Goal: Answer question/provide support

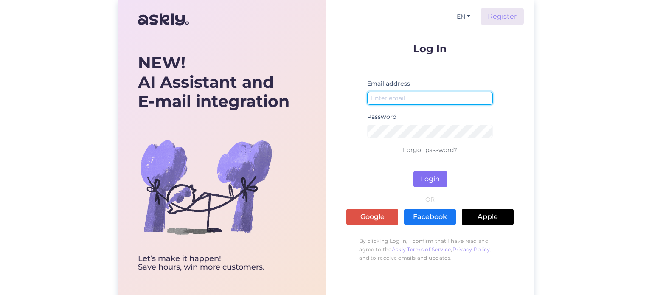
type input "[PERSON_NAME][EMAIL_ADDRESS][DOMAIN_NAME]"
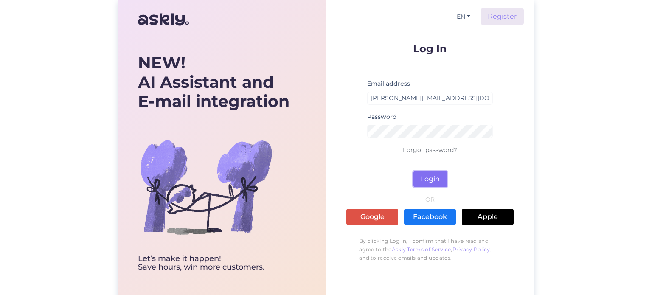
click at [431, 176] on button "Login" at bounding box center [430, 179] width 34 height 16
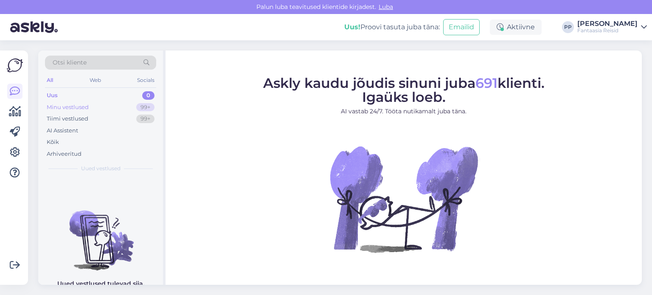
click at [92, 105] on div "Minu vestlused 99+" at bounding box center [100, 107] width 111 height 12
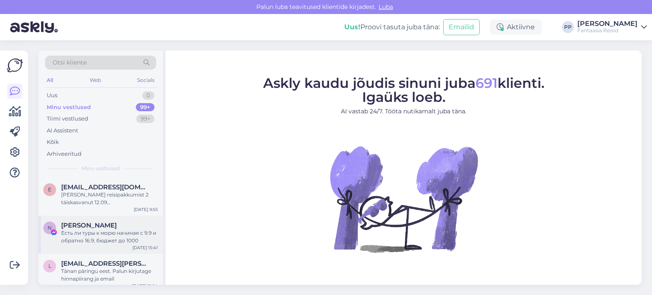
click at [117, 230] on div "Есть ли туры к морю начиная с 9.9 и обратно 16.9, бюджет до 1000" at bounding box center [109, 236] width 97 height 15
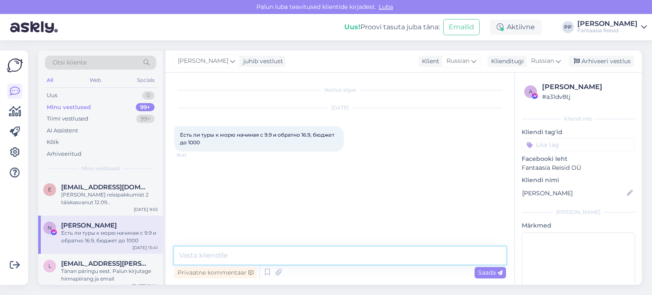
click at [253, 257] on textarea at bounding box center [340, 256] width 332 height 18
type textarea "Добрый день"
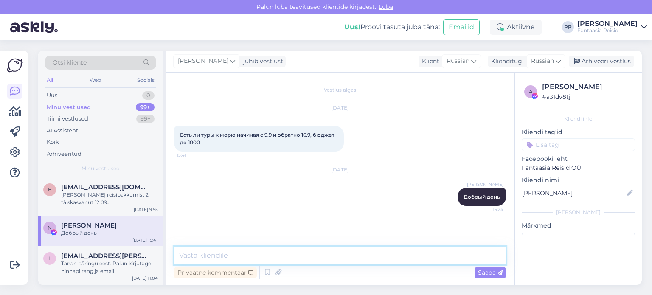
click at [260, 254] on textarea at bounding box center [340, 256] width 332 height 18
type textarea "К сожалению, все продано"
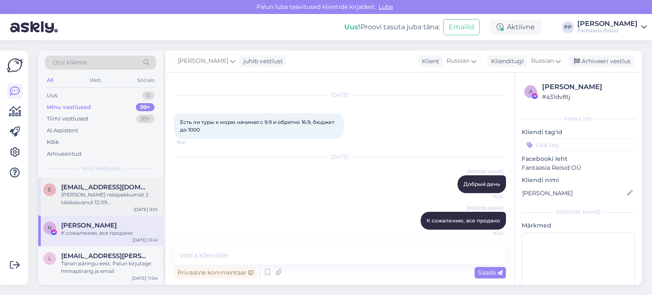
click at [120, 198] on div "[PERSON_NAME] reisipakkumist 2 täiskasvanut 12.09 [GEOGRAPHIC_DATA] beldibi. 4 …" at bounding box center [109, 198] width 97 height 15
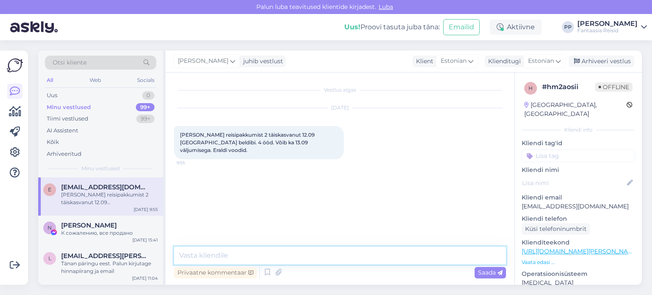
click at [259, 255] on textarea at bounding box center [340, 256] width 332 height 18
type textarea "Tere"
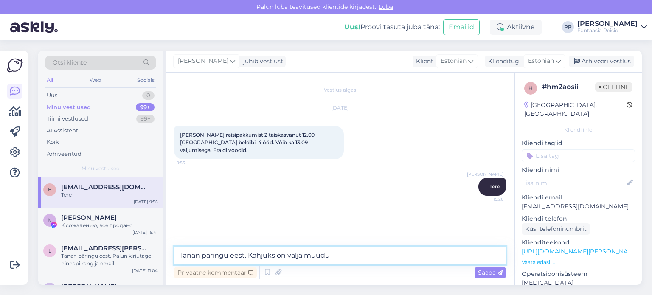
type textarea "Tänan päringu eest. Kahjuks on välja müüdud"
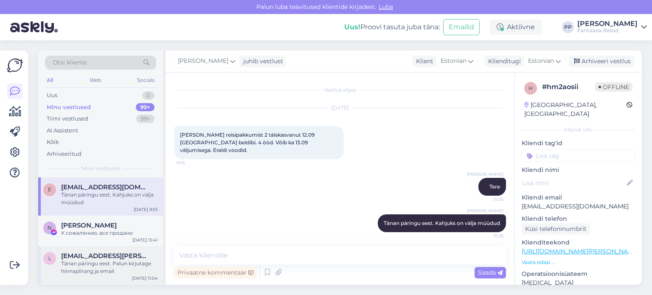
click at [108, 254] on span "[EMAIL_ADDRESS][PERSON_NAME][DOMAIN_NAME]" at bounding box center [105, 256] width 88 height 8
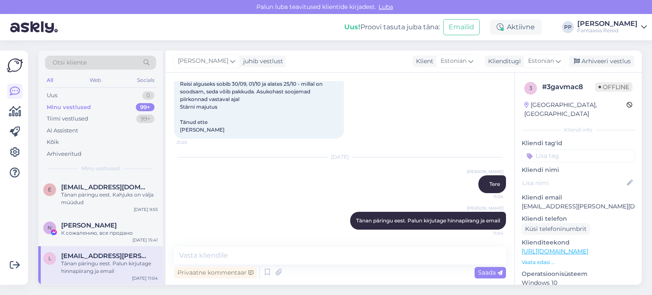
scroll to position [89, 0]
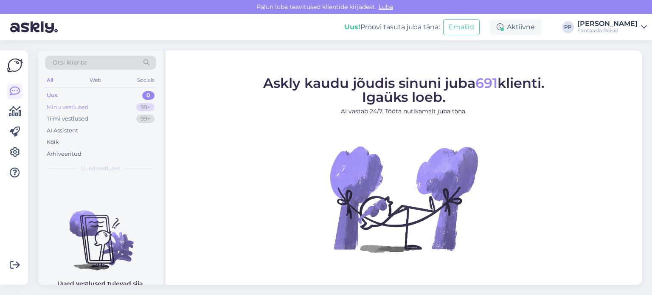
click at [87, 107] on div "Minu vestlused" at bounding box center [68, 107] width 42 height 8
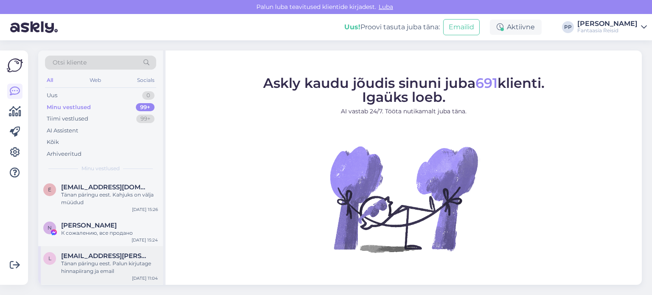
click at [101, 258] on span "liiva.laura@gmail.com" at bounding box center [105, 256] width 88 height 8
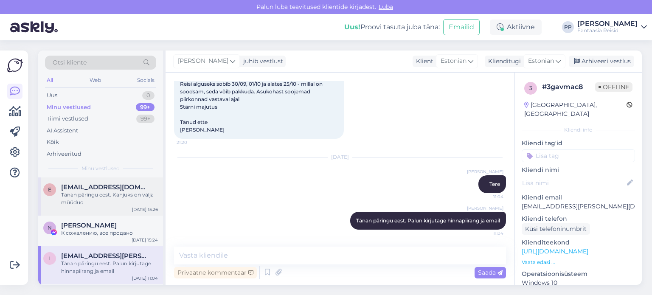
scroll to position [89, 0]
click at [110, 197] on div "Tänan päringu eest. Kahjuks on välja müüdud" at bounding box center [109, 198] width 97 height 15
